Goal: Navigation & Orientation: Understand site structure

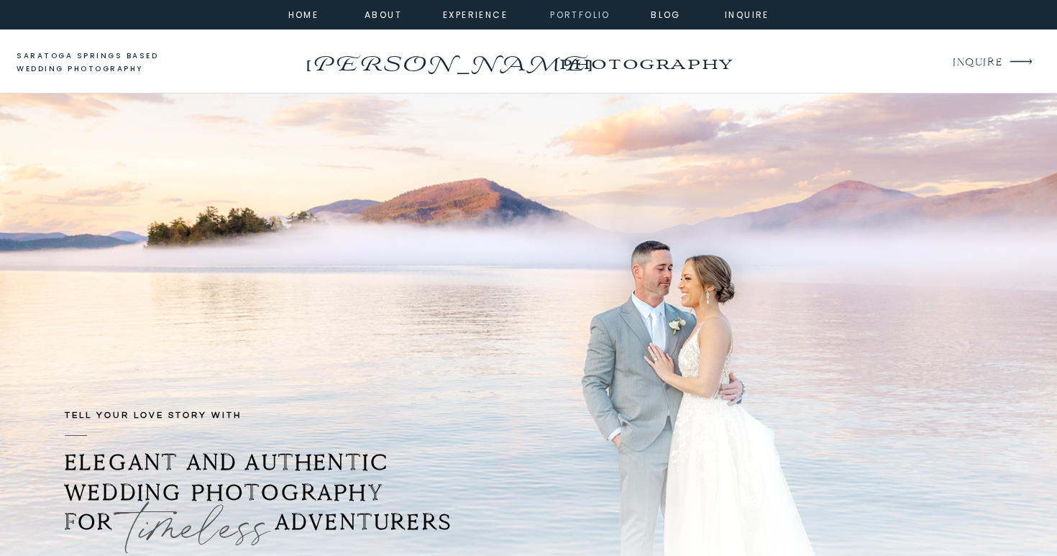
click at [606, 20] on nav "portfolio" at bounding box center [580, 13] width 62 height 13
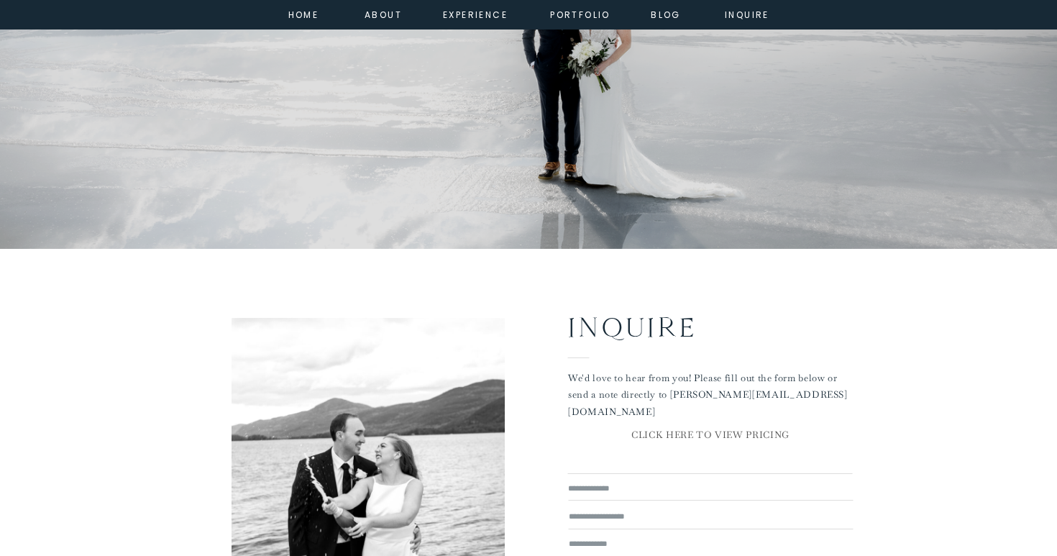
scroll to position [4219, 0]
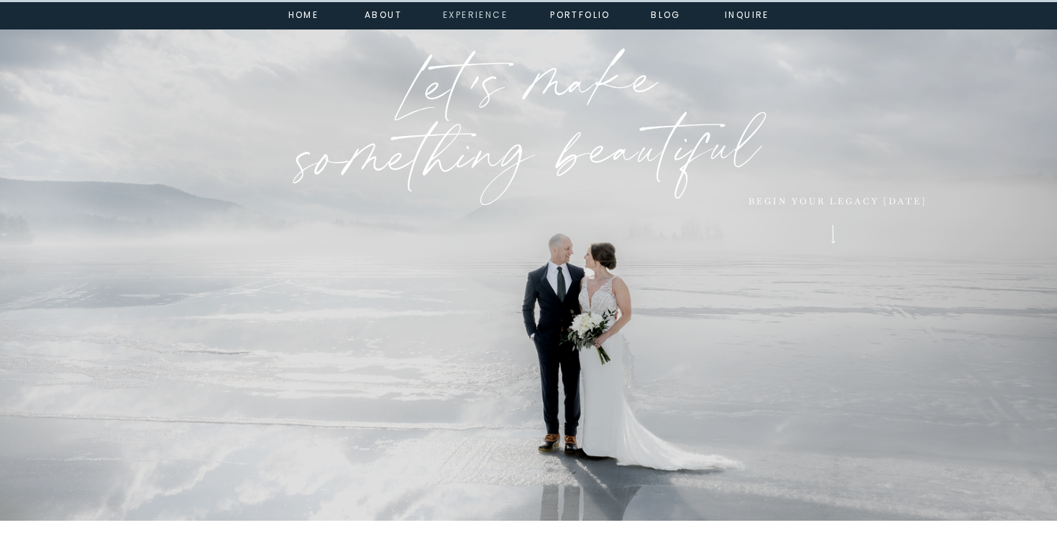
click at [460, 19] on nav "experience" at bounding box center [472, 13] width 58 height 13
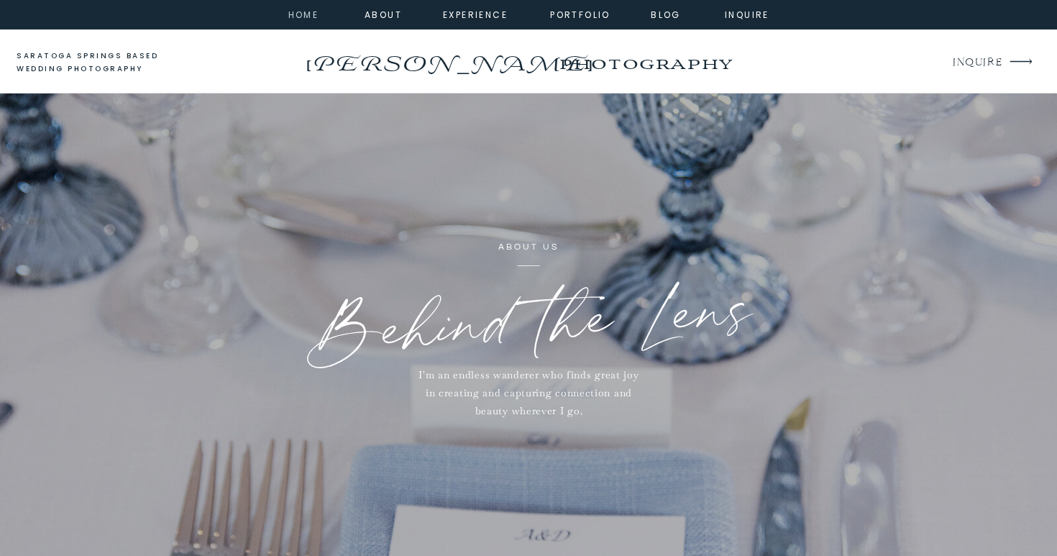
click at [308, 14] on nav "home" at bounding box center [303, 13] width 39 height 13
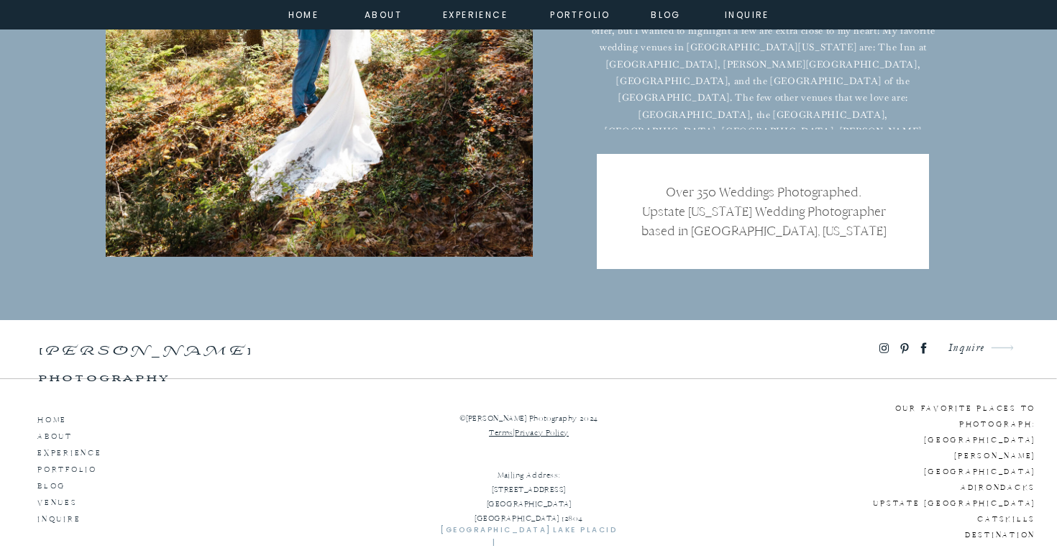
scroll to position [9555, 0]
